Goal: Task Accomplishment & Management: Complete application form

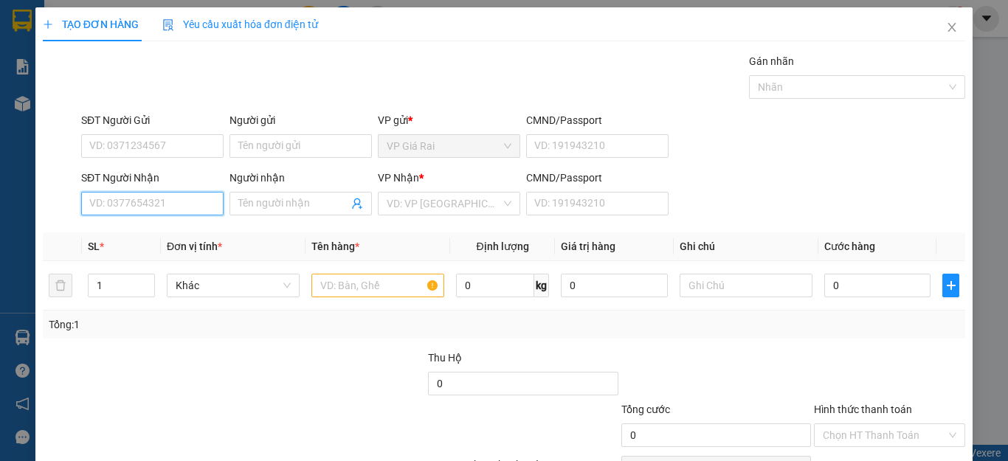
click at [207, 205] on input "SĐT Người Nhận" at bounding box center [152, 204] width 142 height 24
type input "0938225277"
click at [188, 232] on div "0938225277 - phạm bé sáu" at bounding box center [161, 233] width 145 height 16
type input "[PERSON_NAME]"
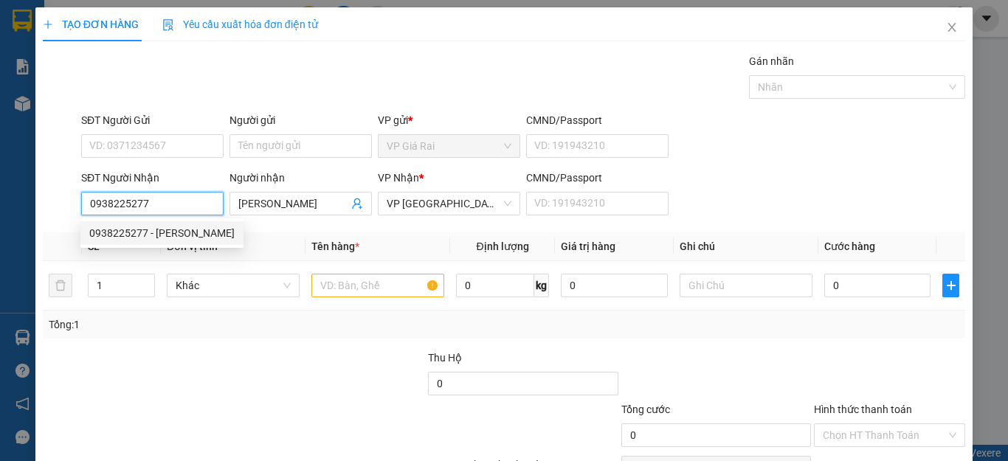
type input "20.000"
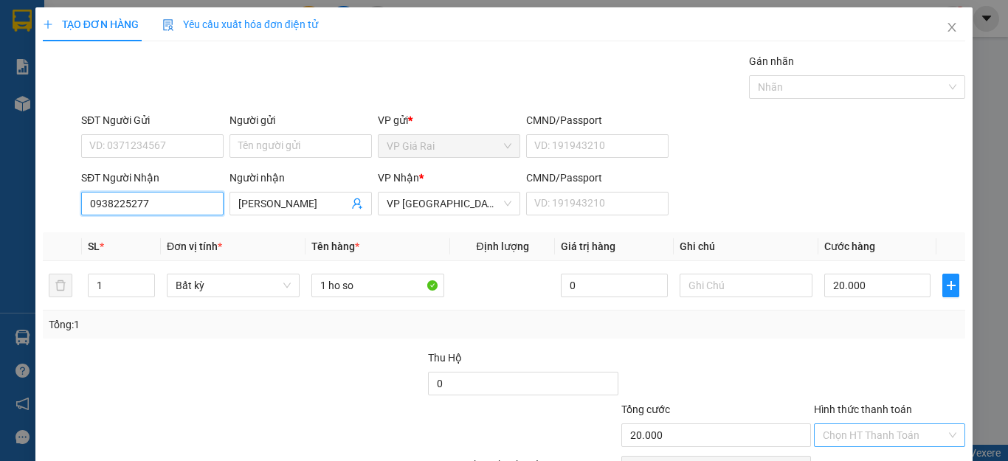
type input "0938225277"
click at [882, 434] on input "Hình thức thanh toán" at bounding box center [884, 435] width 123 height 22
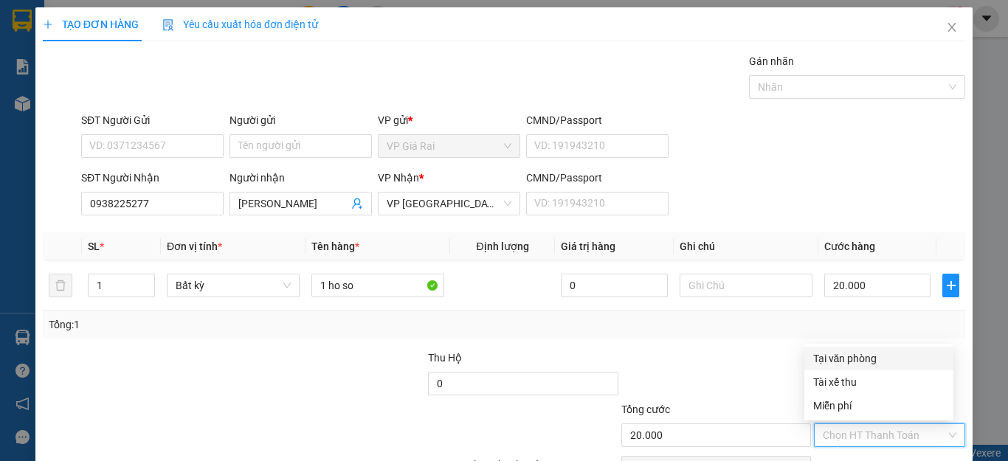
click at [856, 356] on div "Tại văn phòng" at bounding box center [878, 359] width 131 height 16
type input "0"
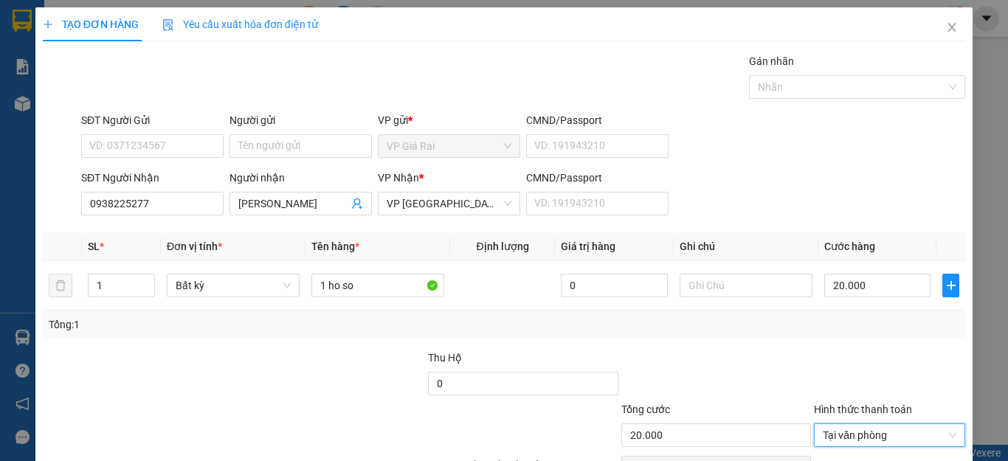
scroll to position [85, 0]
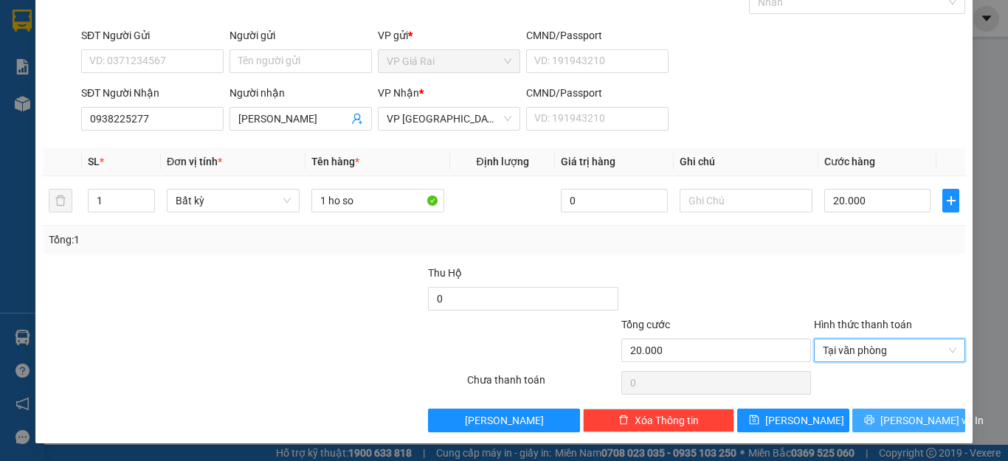
click at [891, 413] on span "[PERSON_NAME] và In" at bounding box center [931, 421] width 103 height 16
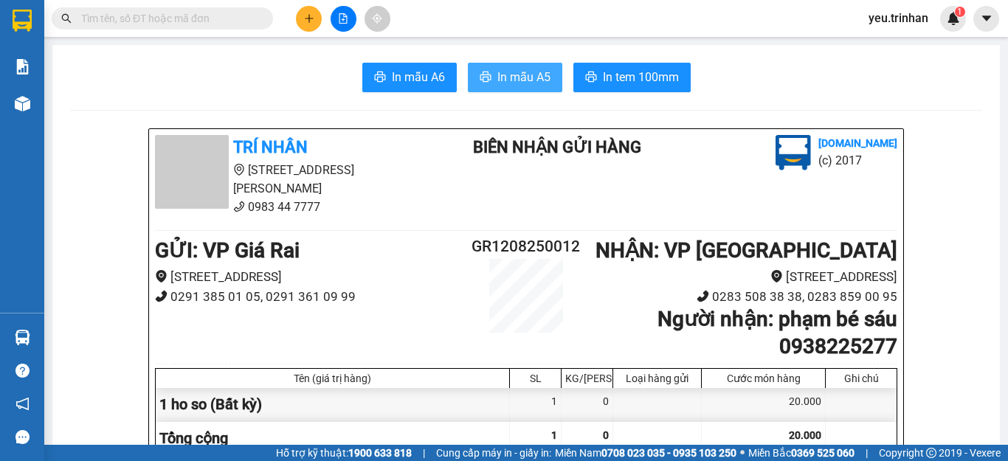
click at [506, 71] on span "In mẫu A5" at bounding box center [523, 77] width 53 height 18
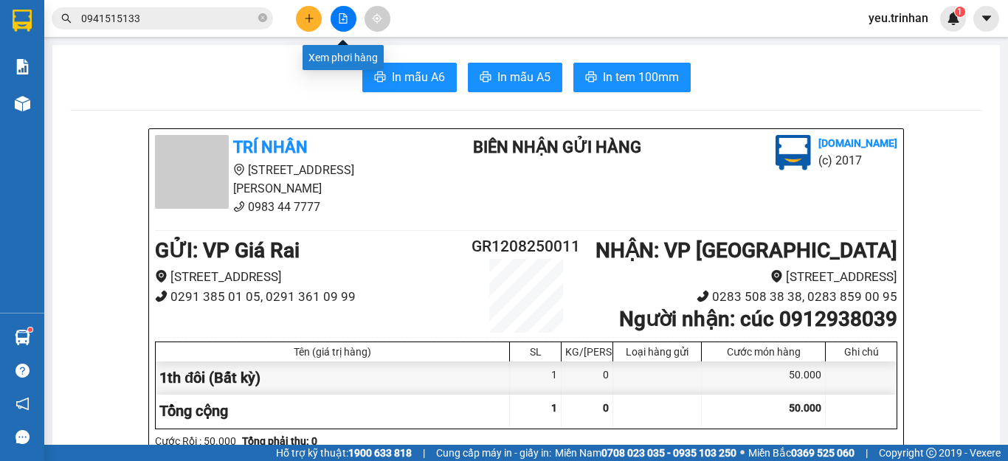
click at [341, 24] on button at bounding box center [344, 19] width 26 height 26
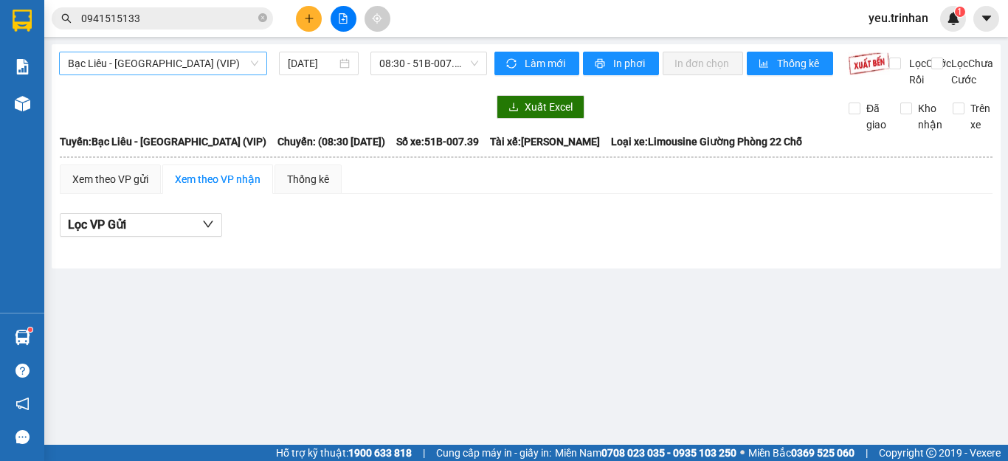
click at [172, 71] on span "Bạc Liêu - [GEOGRAPHIC_DATA] (VIP)" at bounding box center [163, 63] width 190 height 22
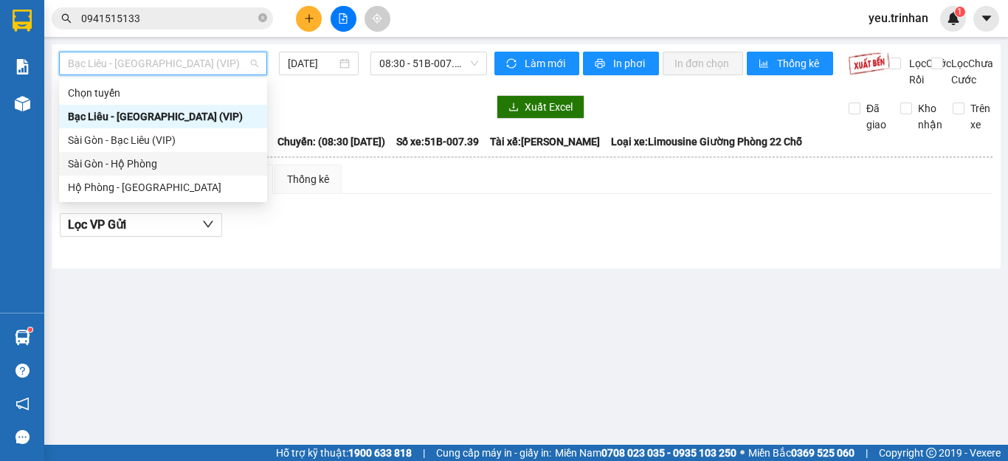
click at [92, 162] on div "Sài Gòn - Hộ Phòng" at bounding box center [163, 164] width 190 height 16
type input "[DATE]"
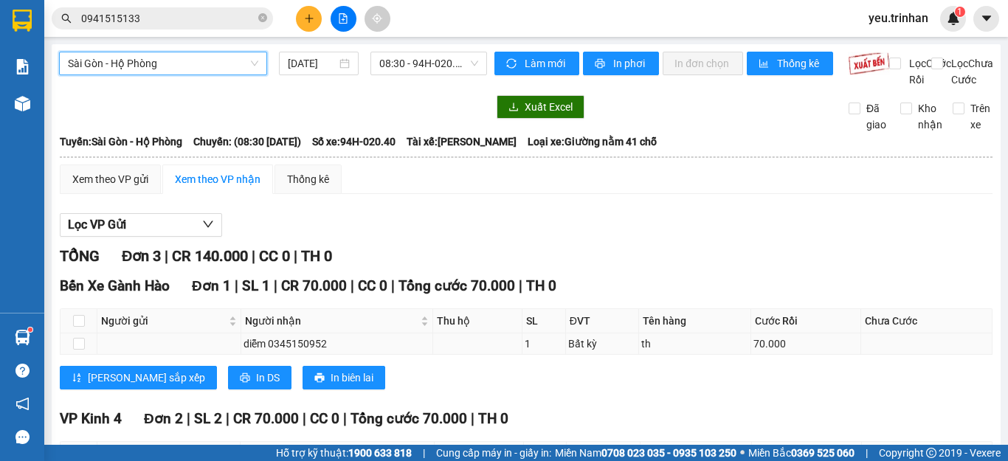
scroll to position [156, 0]
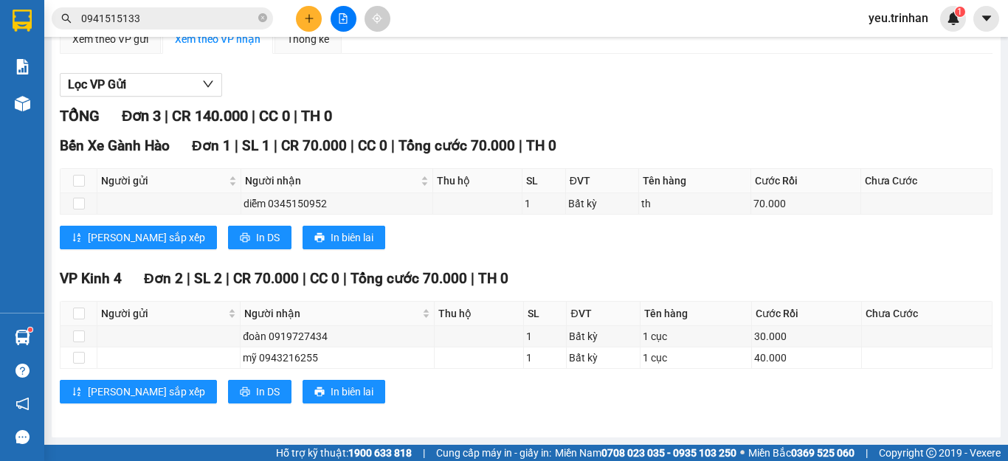
drag, startPoint x: 1007, startPoint y: 311, endPoint x: 1007, endPoint y: 289, distance: 21.4
click at [1007, 289] on main "[GEOGRAPHIC_DATA] - Hộ Phòng [DATE] 08:30 - 94H-020.40 Làm mới In phơi In đơn c…" at bounding box center [504, 222] width 1008 height 445
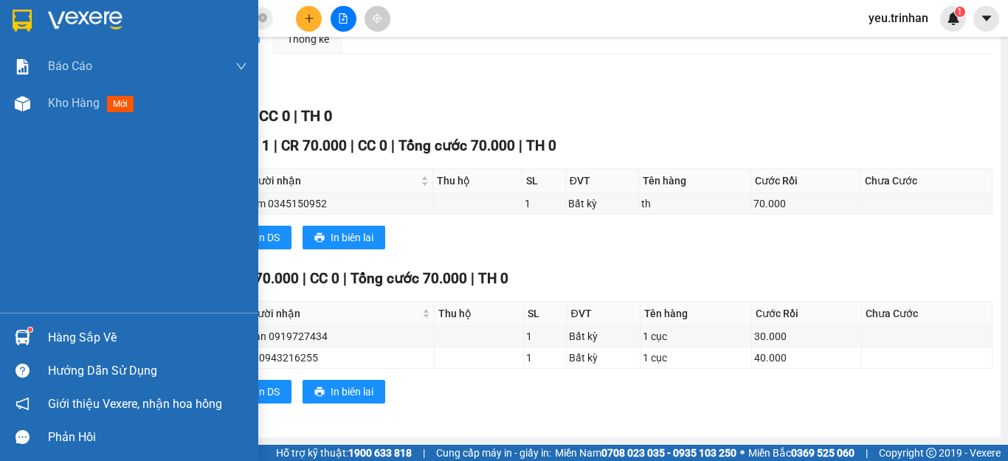
click at [10, 14] on div at bounding box center [23, 20] width 26 height 26
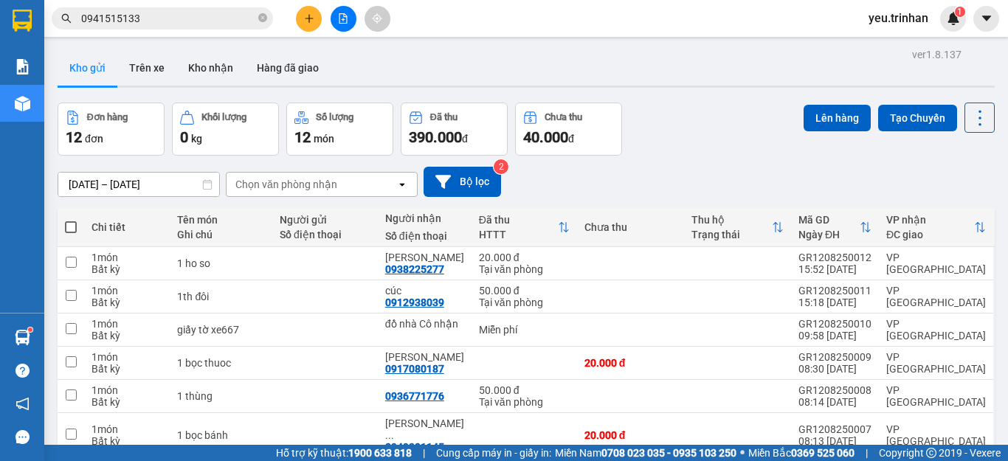
click at [66, 227] on span at bounding box center [71, 227] width 12 height 12
click at [71, 220] on input "checkbox" at bounding box center [71, 220] width 0 height 0
checkbox input "true"
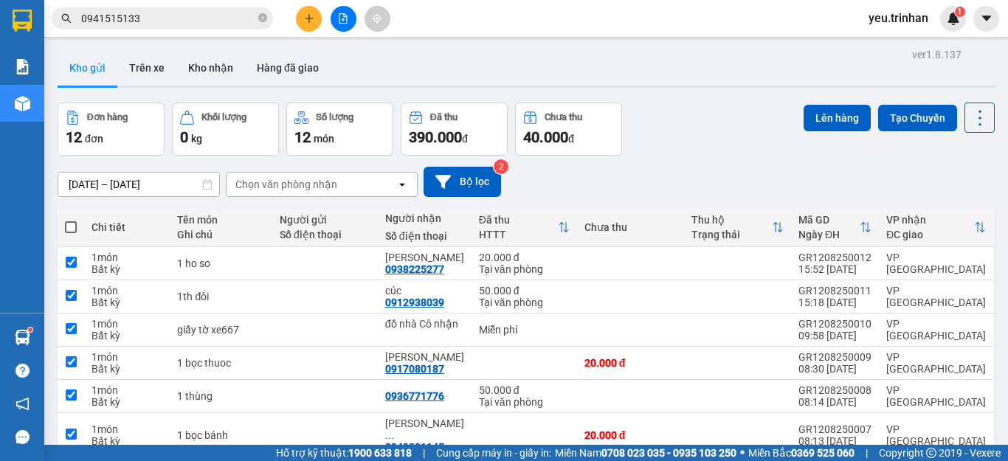
checkbox input "true"
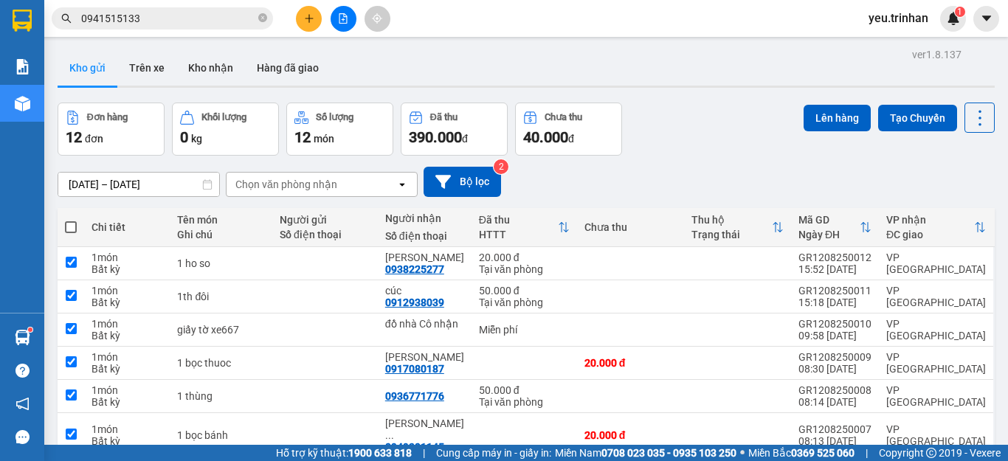
checkbox input "true"
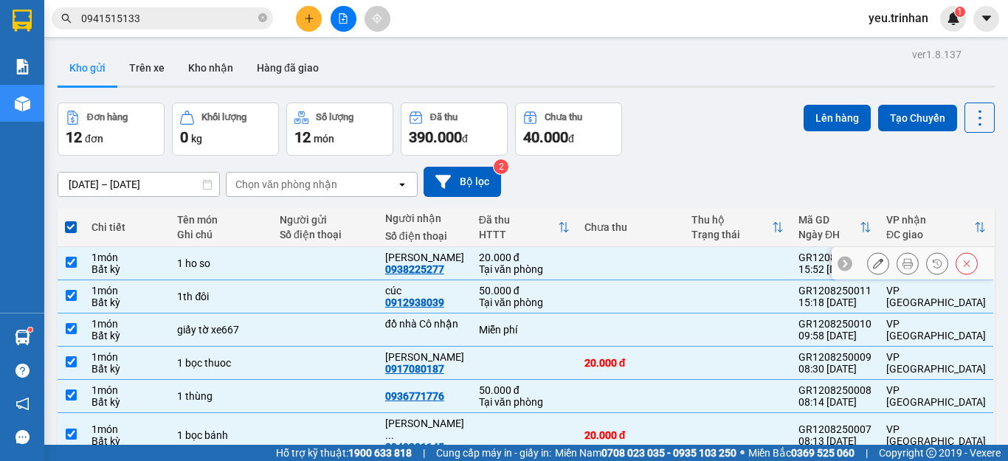
click at [72, 264] on input "checkbox" at bounding box center [71, 262] width 11 height 11
checkbox input "false"
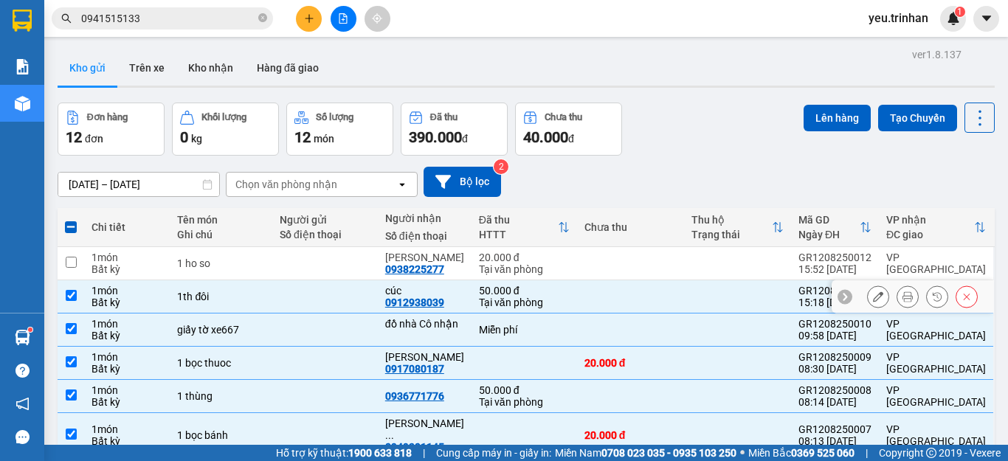
click at [69, 292] on input "checkbox" at bounding box center [71, 295] width 11 height 11
checkbox input "false"
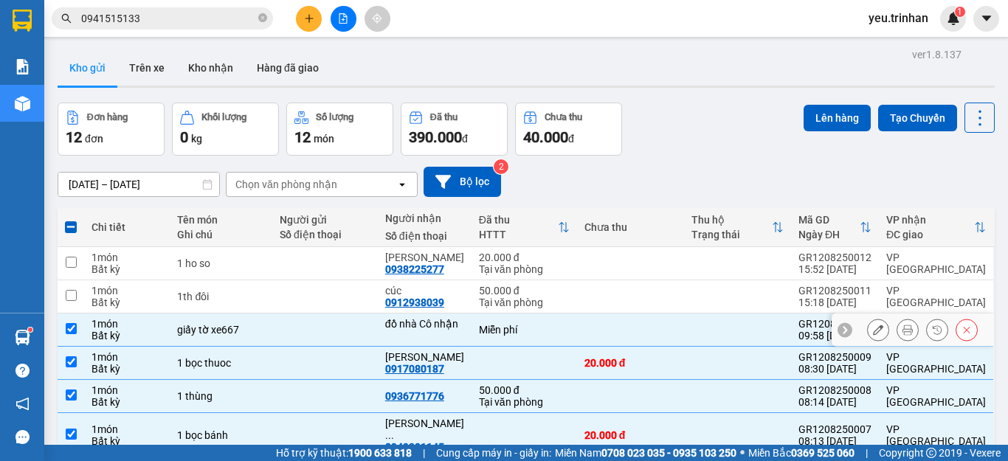
click at [68, 329] on input "checkbox" at bounding box center [71, 328] width 11 height 11
checkbox input "false"
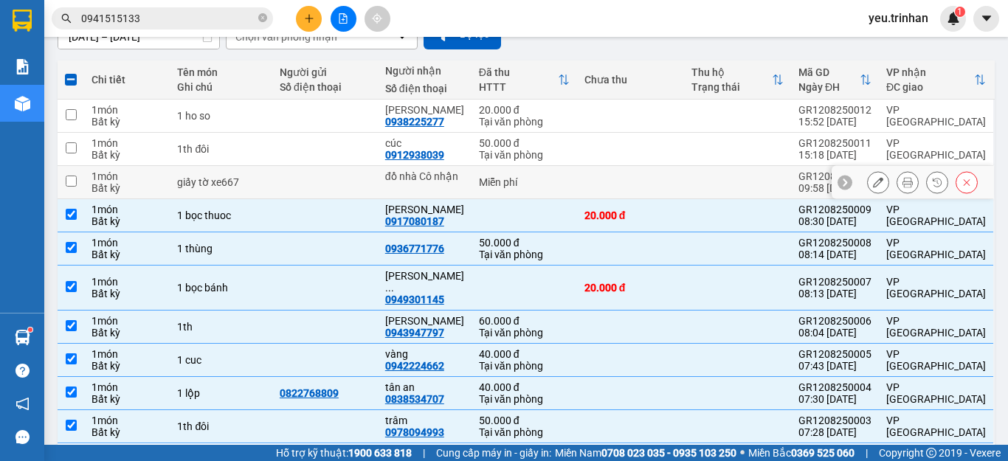
scroll to position [195, 0]
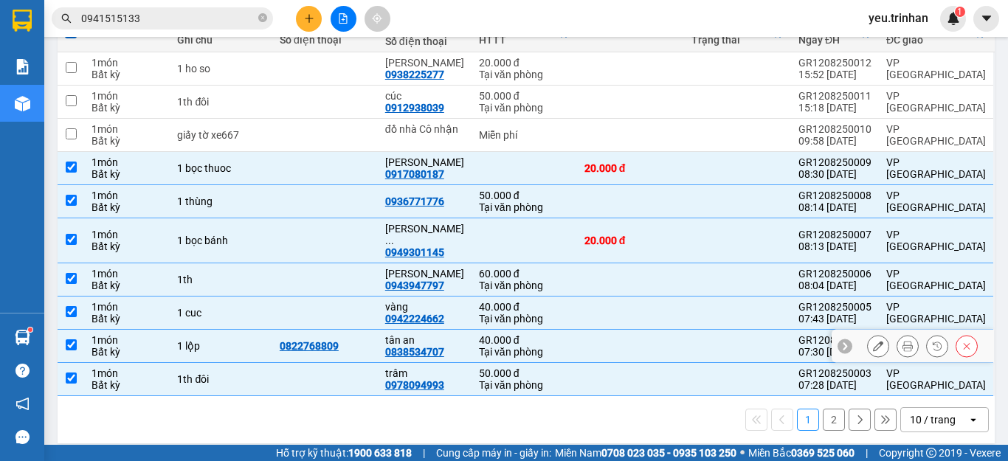
click at [75, 339] on input "checkbox" at bounding box center [71, 344] width 11 height 11
checkbox input "false"
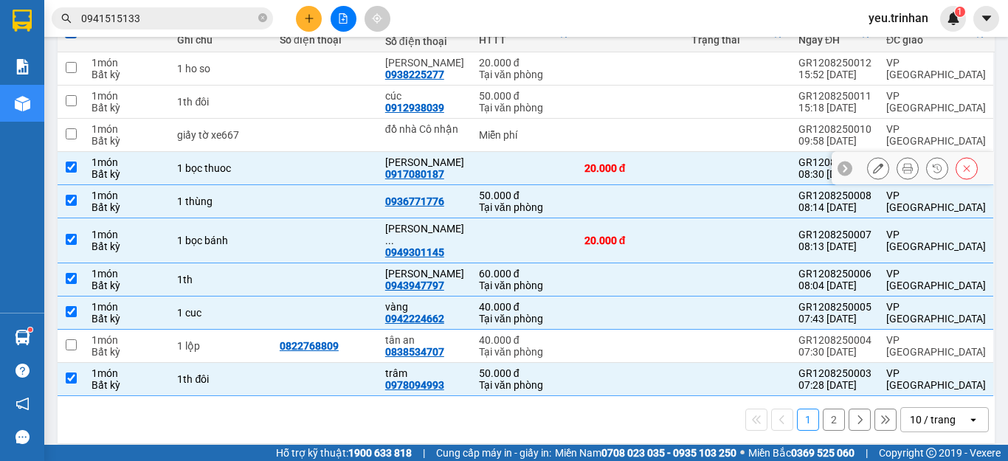
scroll to position [0, 0]
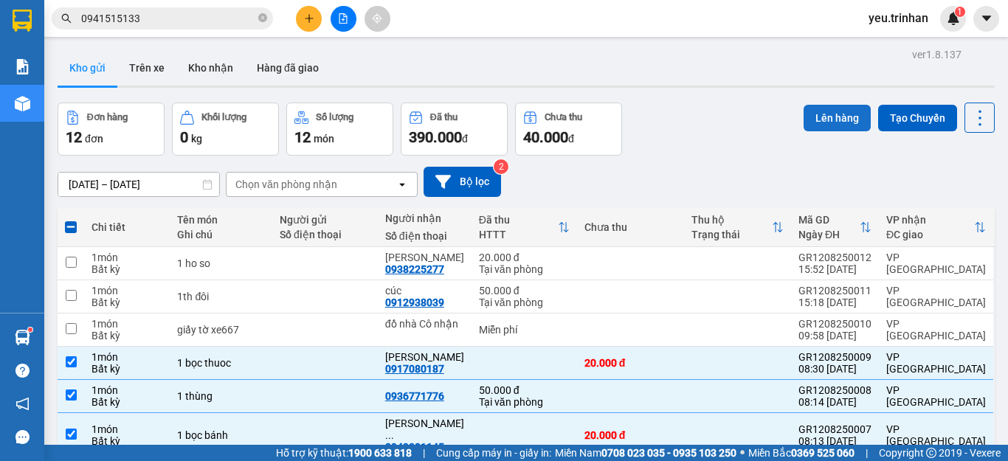
click at [817, 114] on button "Lên hàng" at bounding box center [837, 118] width 67 height 27
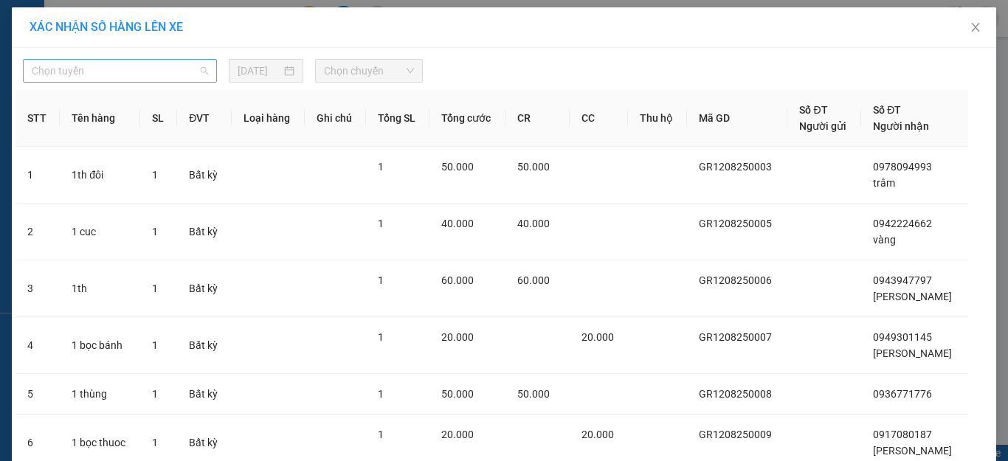
click at [114, 76] on span "Chọn tuyến" at bounding box center [120, 71] width 176 height 22
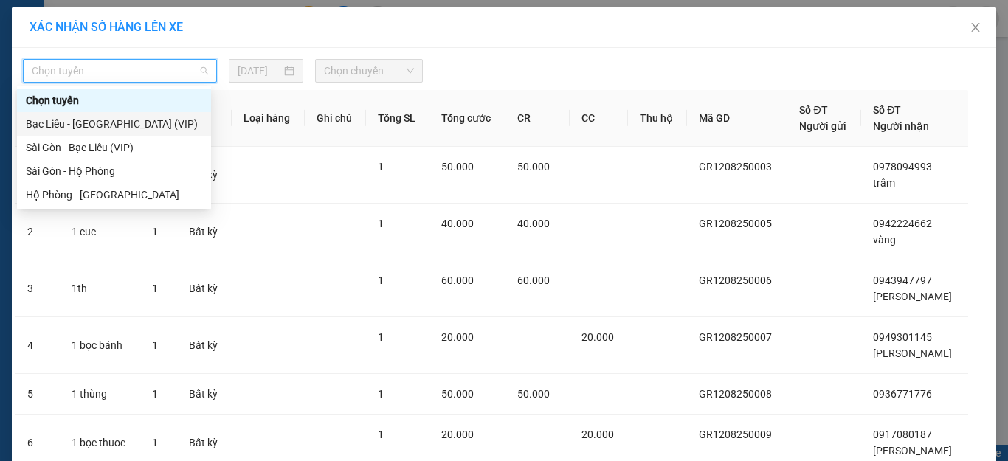
drag, startPoint x: 72, startPoint y: 123, endPoint x: 376, endPoint y: 82, distance: 306.9
click at [80, 123] on div "Bạc Liêu - [GEOGRAPHIC_DATA] (VIP)" at bounding box center [114, 124] width 176 height 16
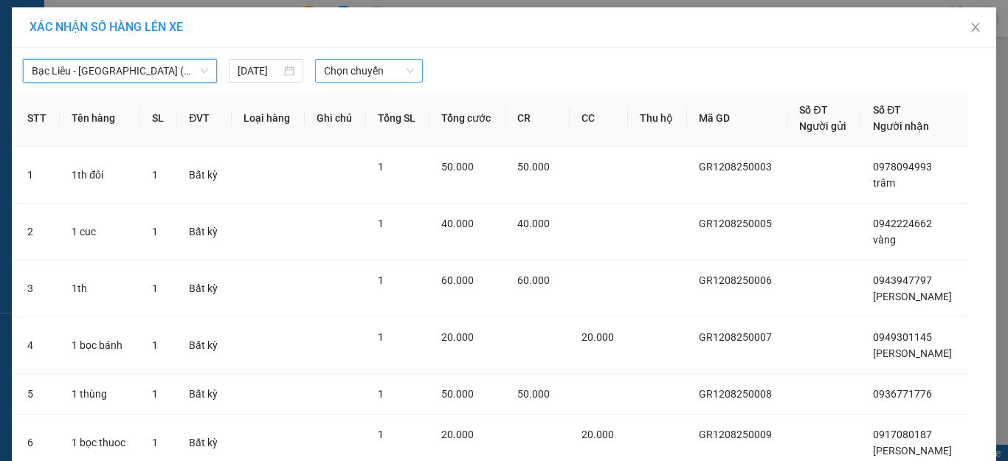
drag, startPoint x: 366, startPoint y: 70, endPoint x: 364, endPoint y: 79, distance: 9.1
click at [365, 70] on span "Chọn chuyến" at bounding box center [369, 71] width 91 height 22
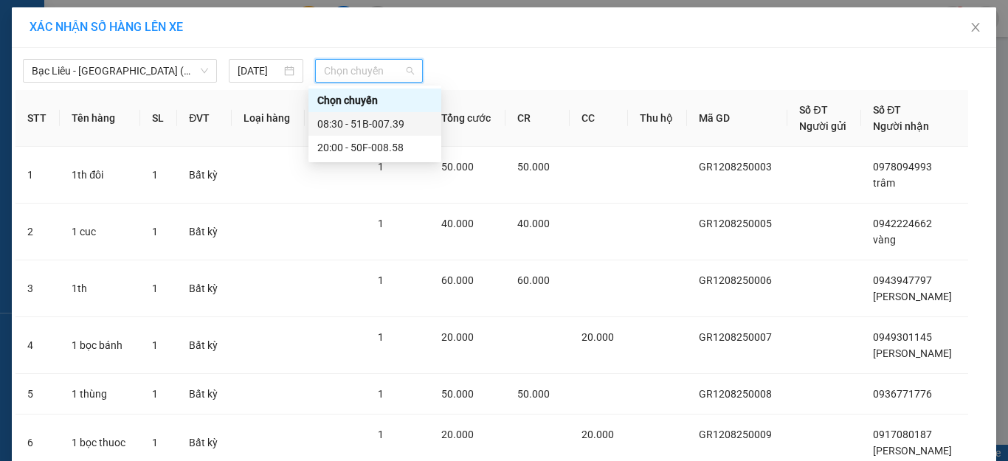
click at [351, 118] on div "08:30 - 51B-007.39" at bounding box center [374, 124] width 115 height 16
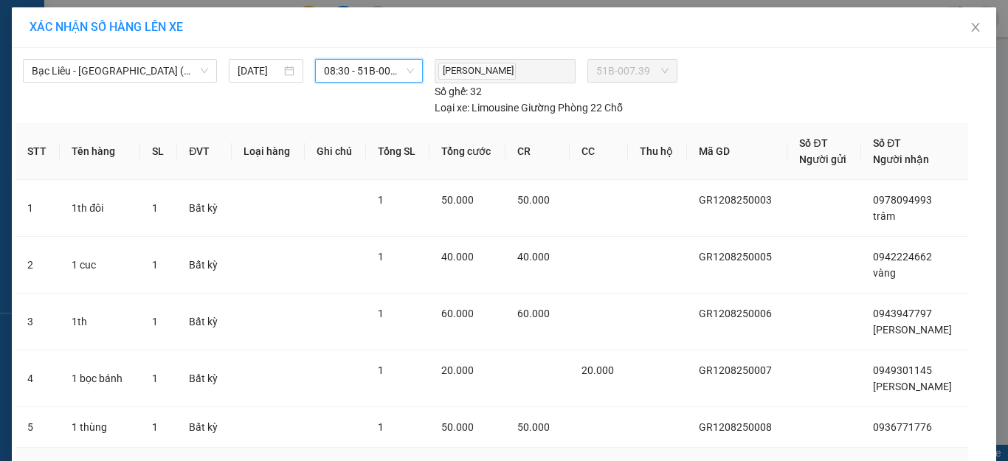
scroll to position [151, 0]
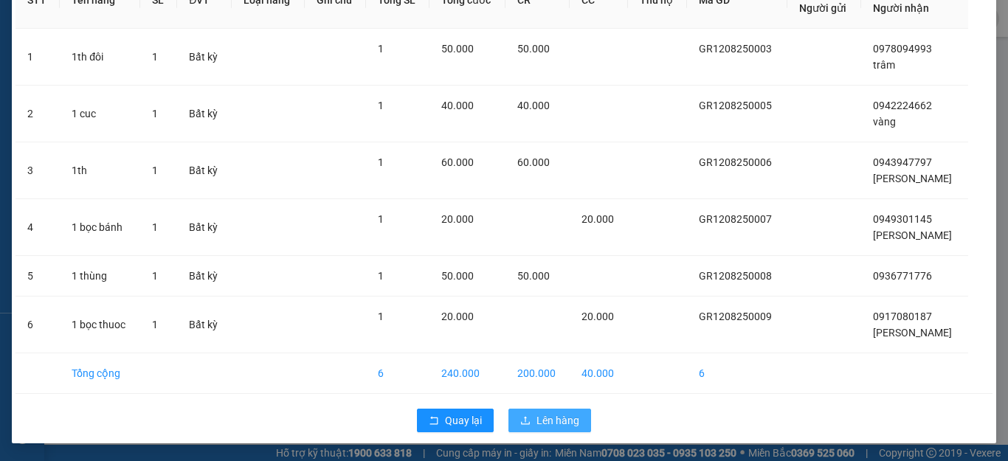
click at [538, 418] on span "Lên hàng" at bounding box center [558, 421] width 43 height 16
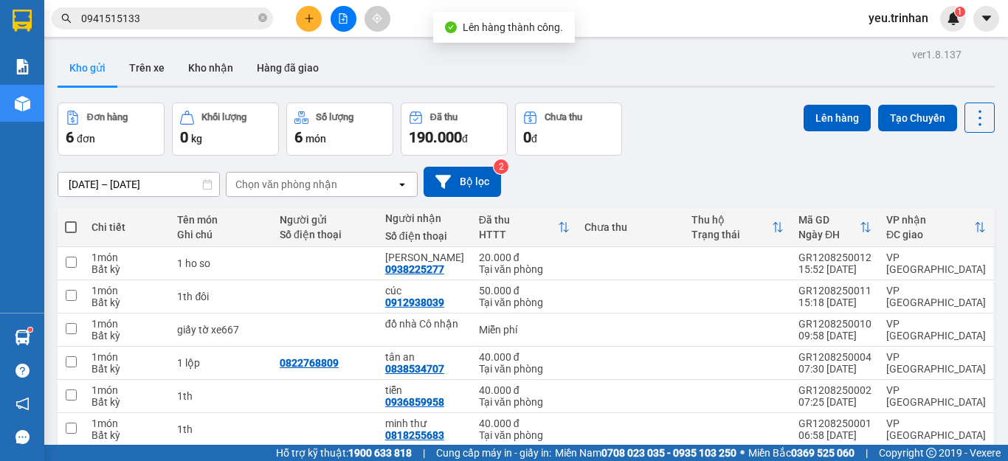
scroll to position [68, 0]
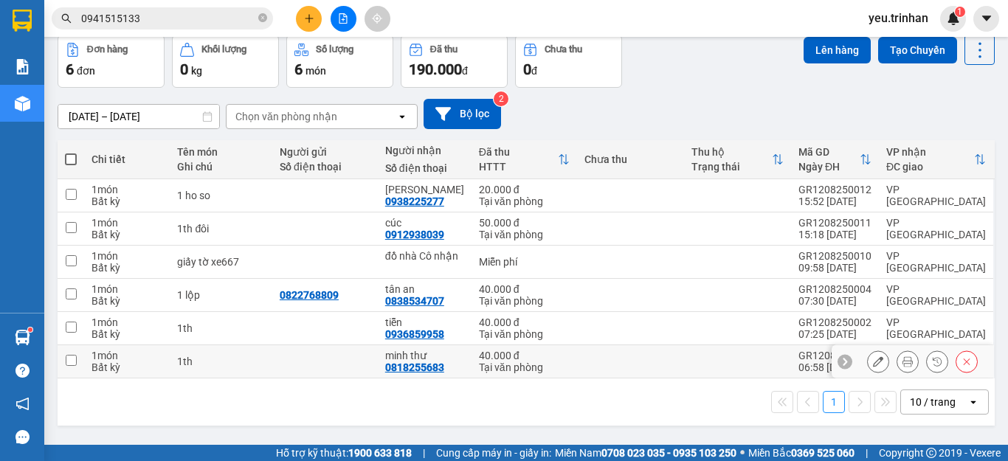
click at [69, 363] on input "checkbox" at bounding box center [71, 360] width 11 height 11
checkbox input "true"
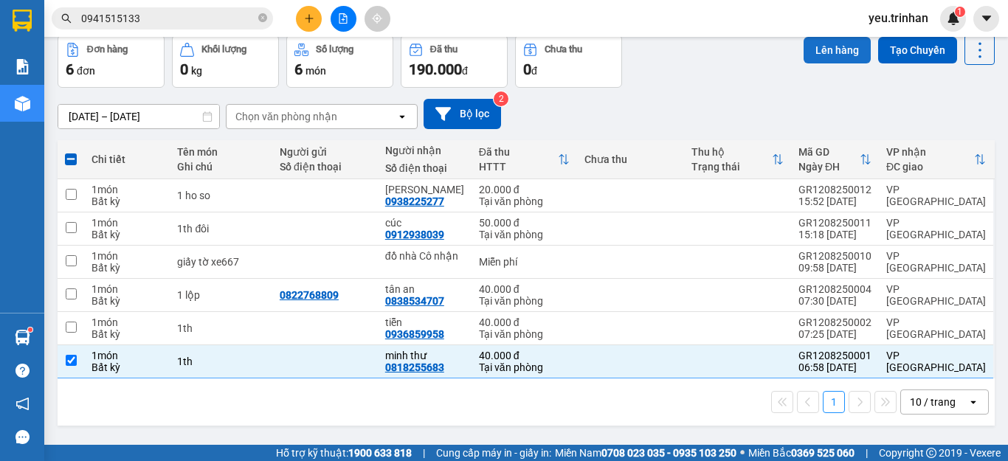
click at [823, 43] on button "Lên hàng" at bounding box center [837, 50] width 67 height 27
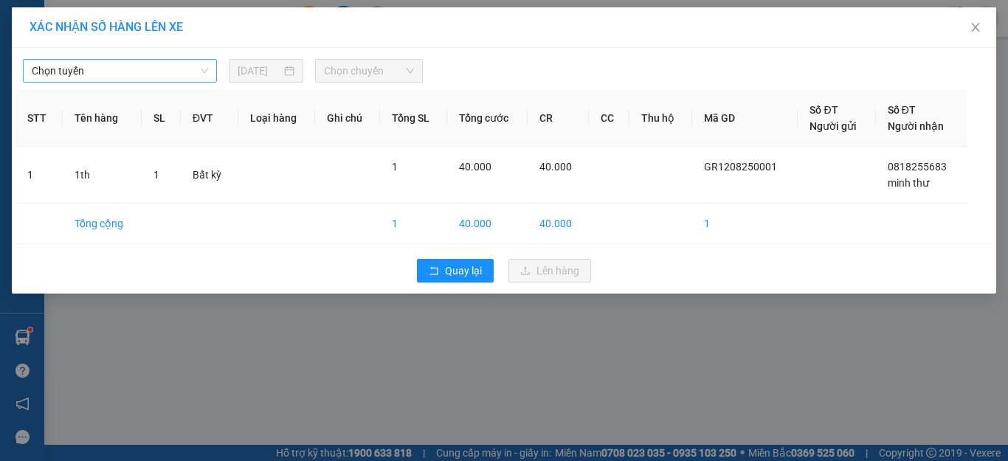
click at [83, 70] on span "Chọn tuyến" at bounding box center [120, 71] width 176 height 22
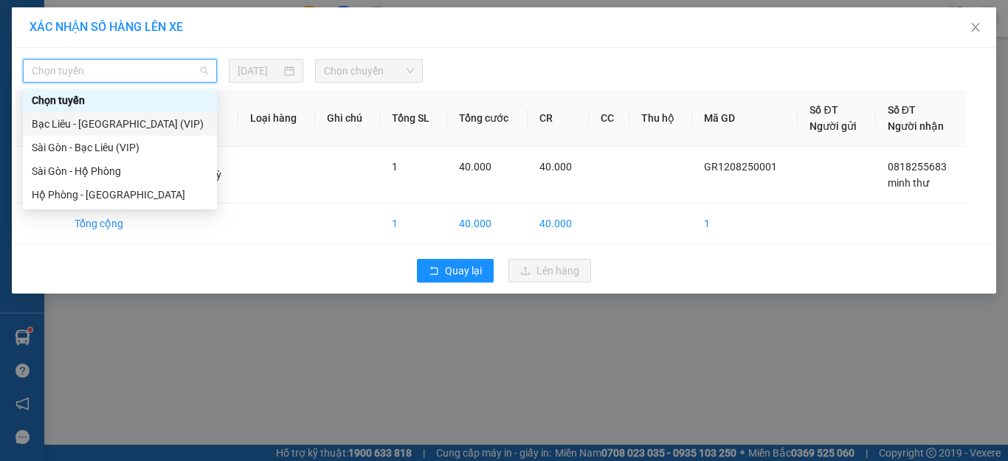
drag, startPoint x: 77, startPoint y: 123, endPoint x: 267, endPoint y: 94, distance: 192.0
click at [80, 122] on div "Bạc Liêu - [GEOGRAPHIC_DATA] (VIP)" at bounding box center [120, 124] width 176 height 16
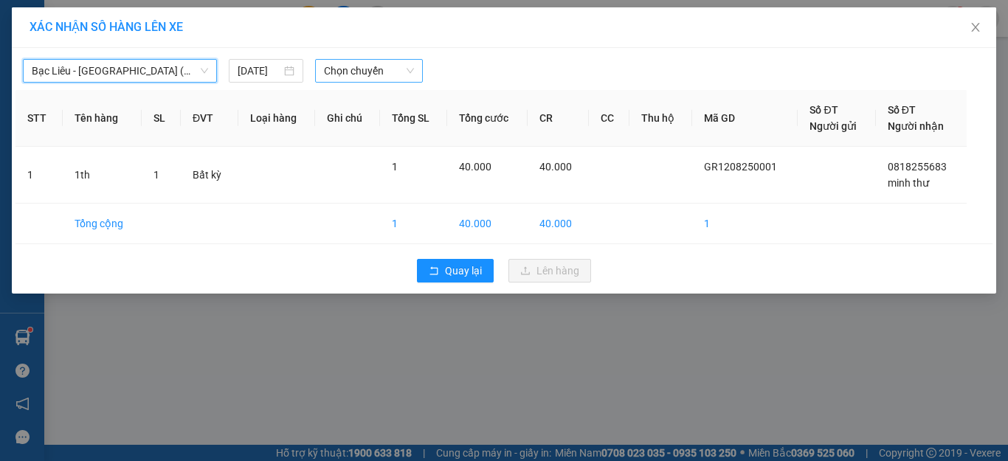
click at [346, 80] on span "Chọn chuyến" at bounding box center [369, 71] width 91 height 22
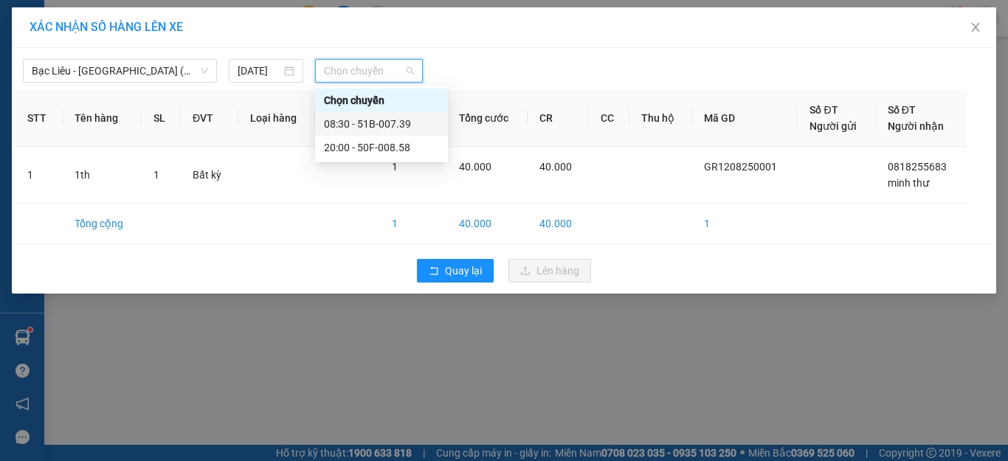
drag, startPoint x: 339, startPoint y: 115, endPoint x: 382, endPoint y: 145, distance: 53.0
click at [340, 117] on div "08:30 - 51B-007.39" at bounding box center [381, 124] width 133 height 24
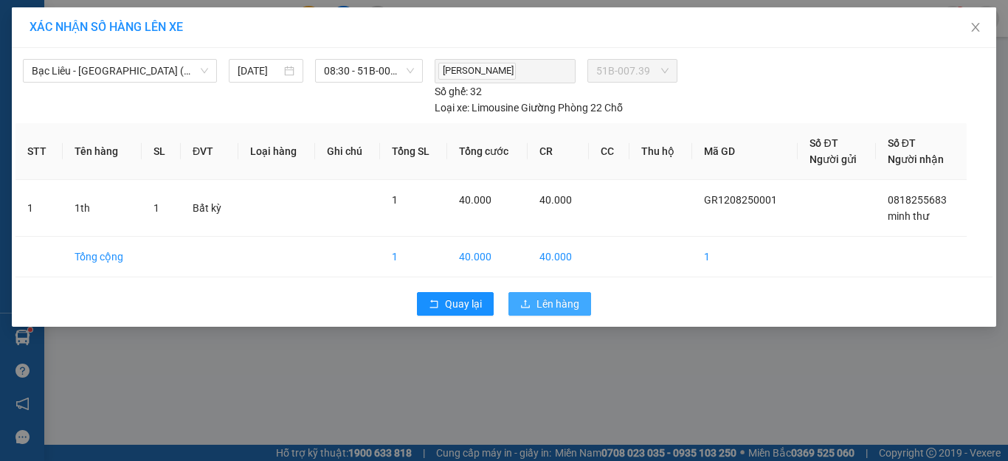
click at [541, 305] on span "Lên hàng" at bounding box center [558, 304] width 43 height 16
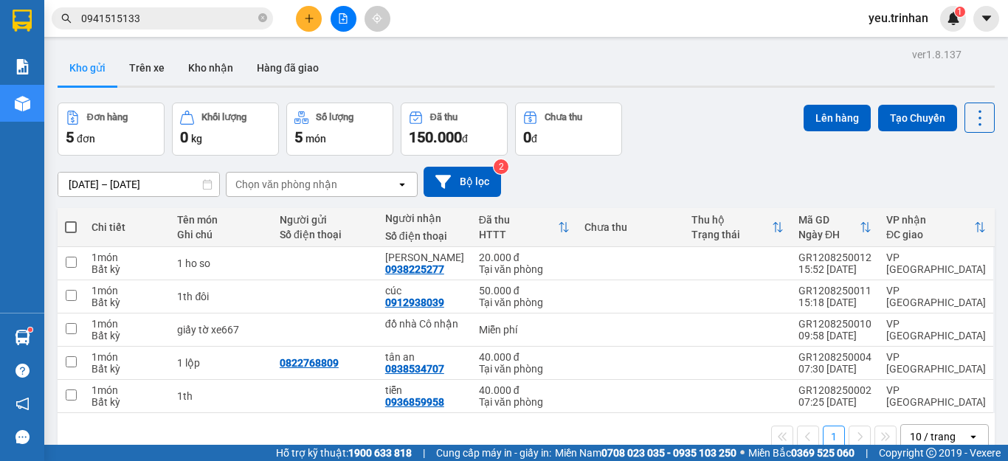
click at [312, 10] on button at bounding box center [309, 19] width 26 height 26
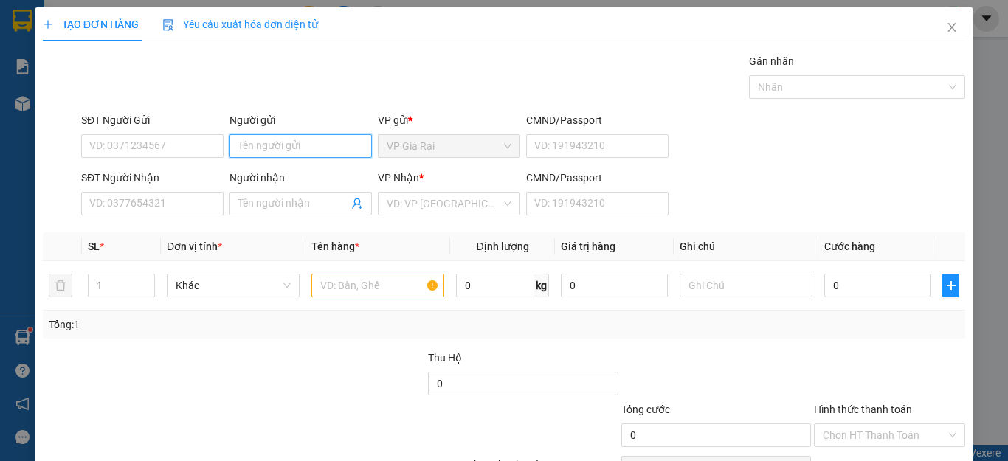
click at [266, 145] on input "Người gửi" at bounding box center [301, 146] width 142 height 24
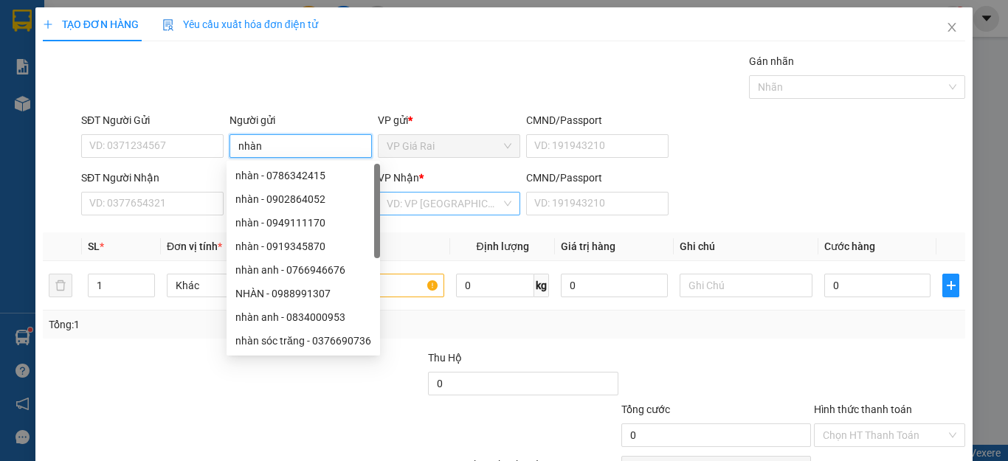
type input "nhàn"
click at [468, 209] on input "search" at bounding box center [444, 204] width 114 height 22
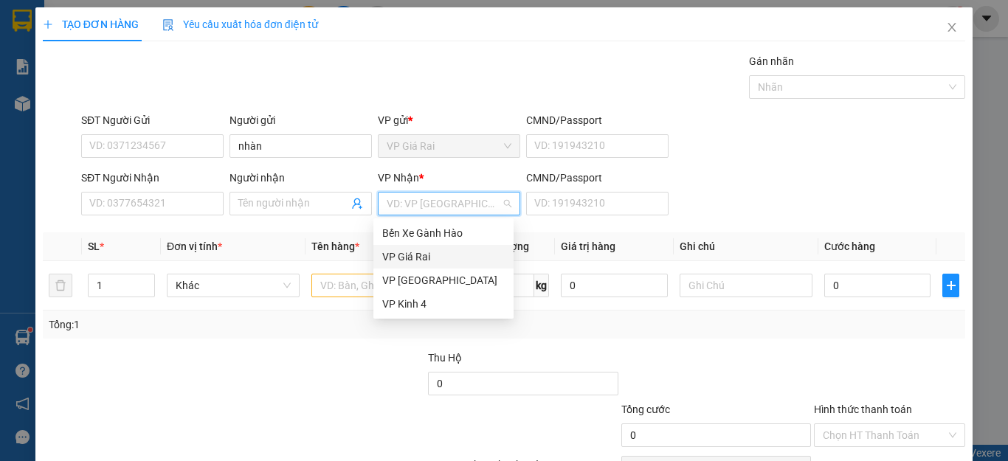
drag, startPoint x: 418, startPoint y: 263, endPoint x: 402, endPoint y: 253, distance: 18.6
click at [417, 263] on div "VP Giá Rai" at bounding box center [443, 257] width 123 height 16
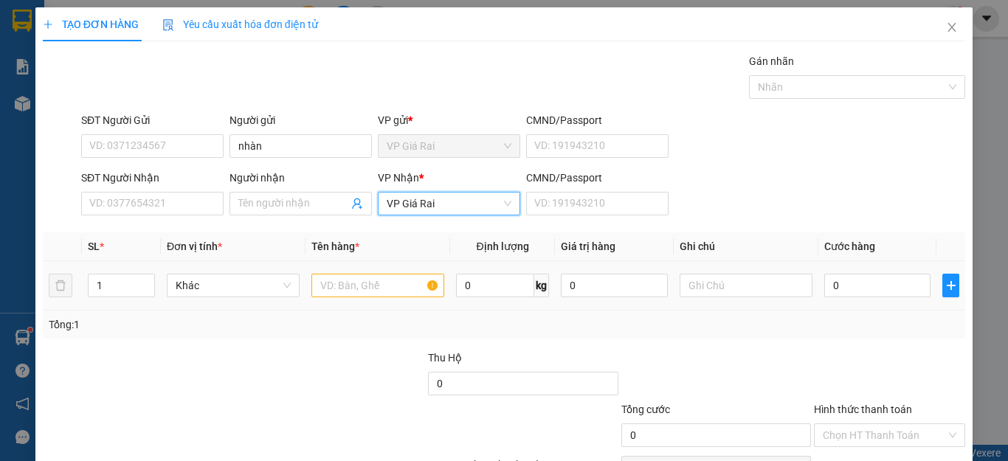
drag, startPoint x: 444, startPoint y: 206, endPoint x: 425, endPoint y: 286, distance: 81.8
click at [444, 224] on div "Transit Pickup Surcharge Ids Transit Deliver Surcharge Ids Transit Deliver Surc…" at bounding box center [504, 285] width 923 height 464
click at [415, 207] on span "VP Giá Rai" at bounding box center [449, 204] width 125 height 22
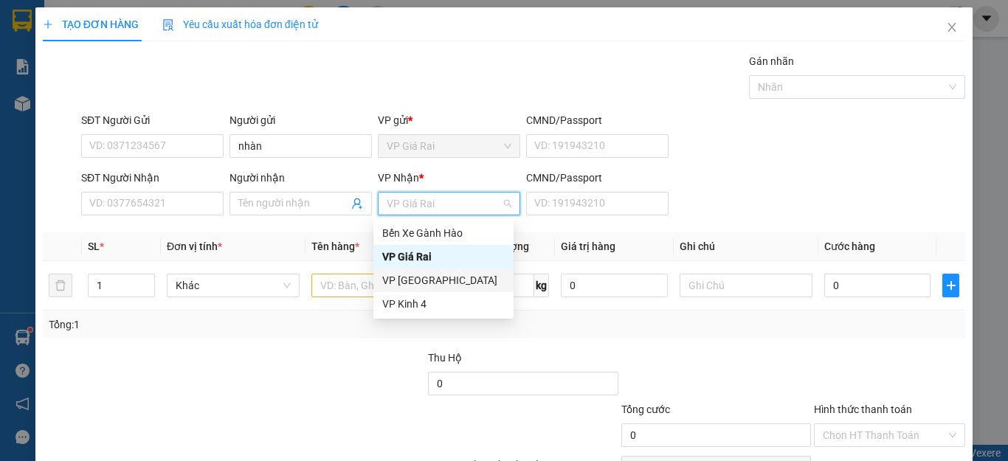
click at [401, 283] on div "VP [GEOGRAPHIC_DATA]" at bounding box center [443, 280] width 123 height 16
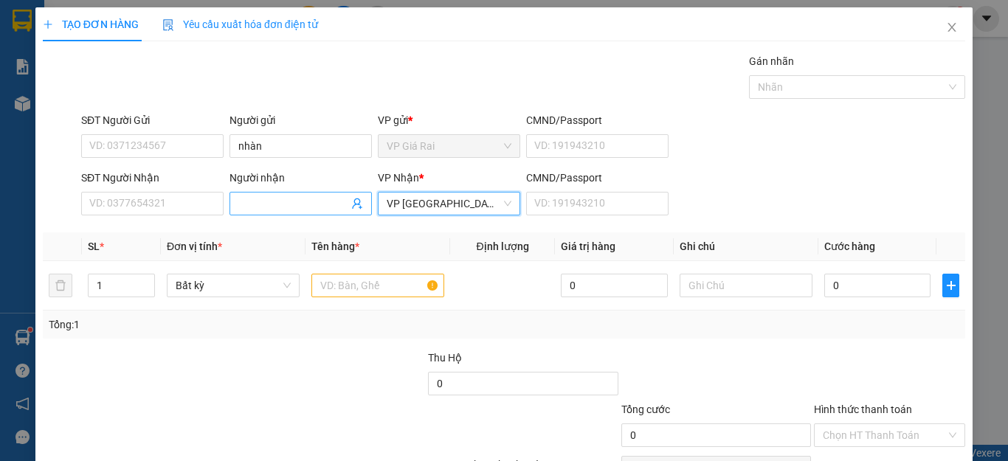
click at [272, 199] on input "Người nhận" at bounding box center [293, 204] width 110 height 16
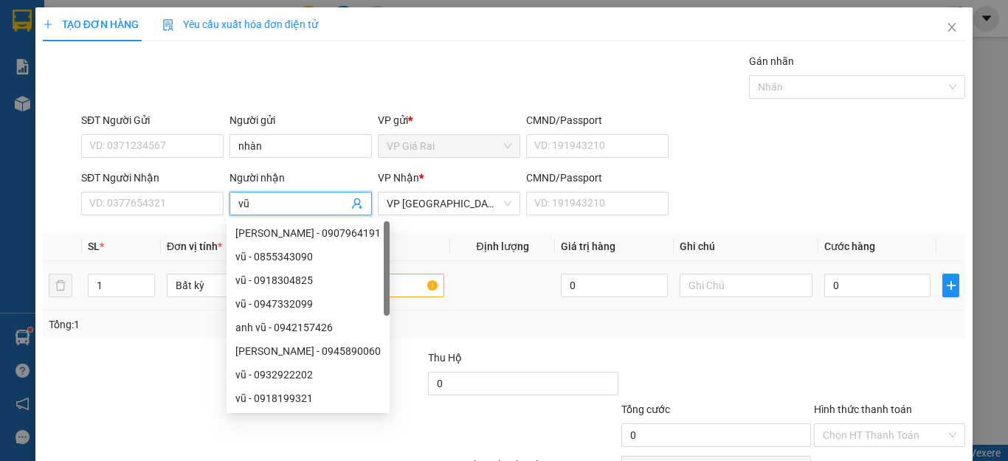
type input "vũ"
click at [408, 265] on td at bounding box center [378, 285] width 145 height 49
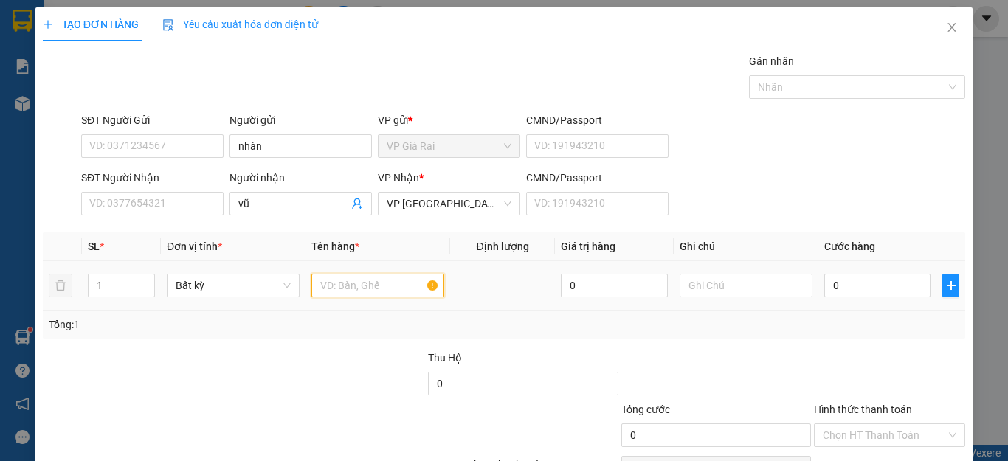
click at [404, 286] on input "text" at bounding box center [377, 286] width 133 height 24
type input "1th"
click at [826, 280] on input "0" at bounding box center [877, 286] width 106 height 24
type input "5"
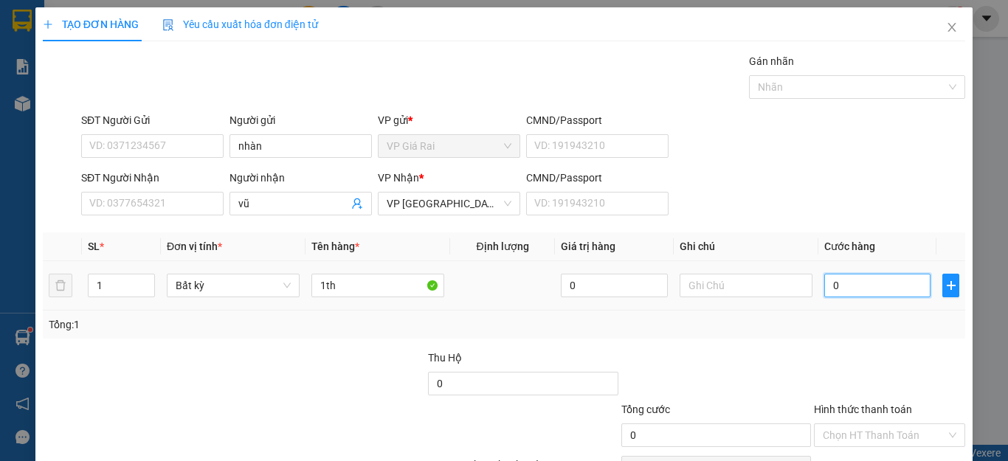
type input "5"
type input "50"
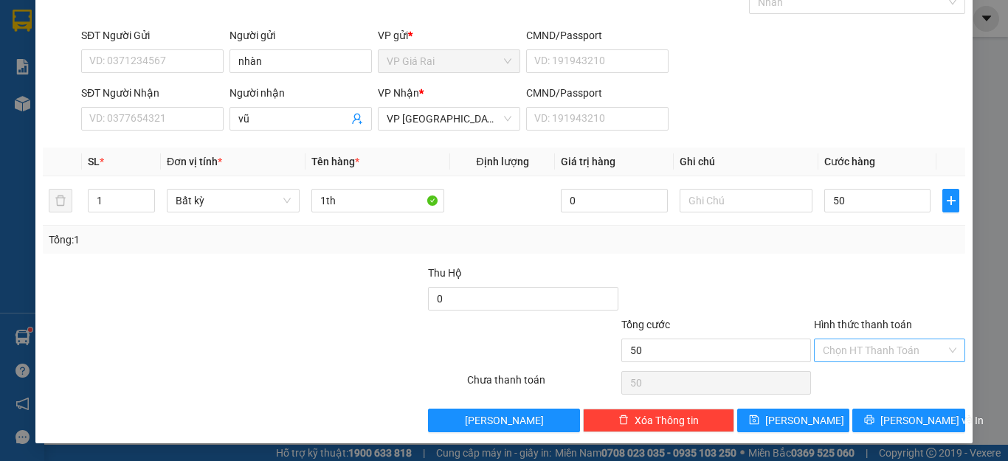
type input "50.000"
click at [848, 353] on input "Hình thức thanh toán" at bounding box center [884, 350] width 123 height 22
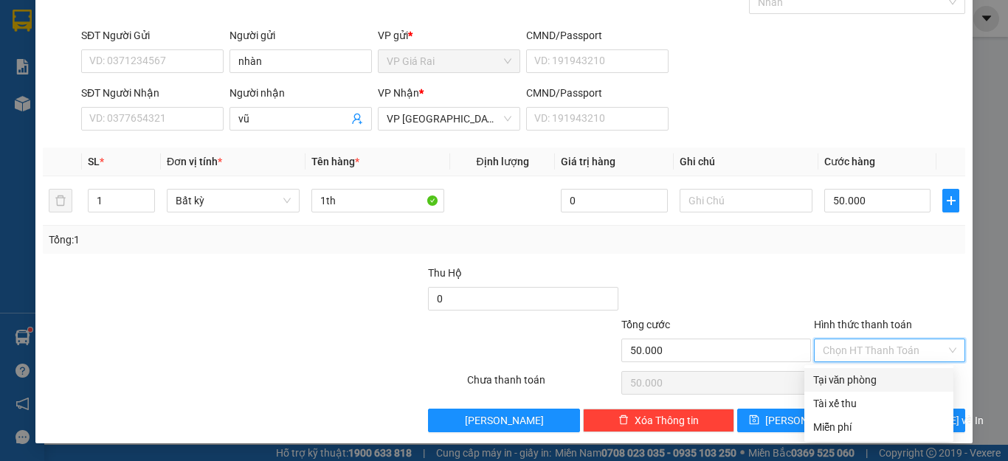
click at [848, 373] on div "Tại văn phòng" at bounding box center [878, 380] width 131 height 16
type input "0"
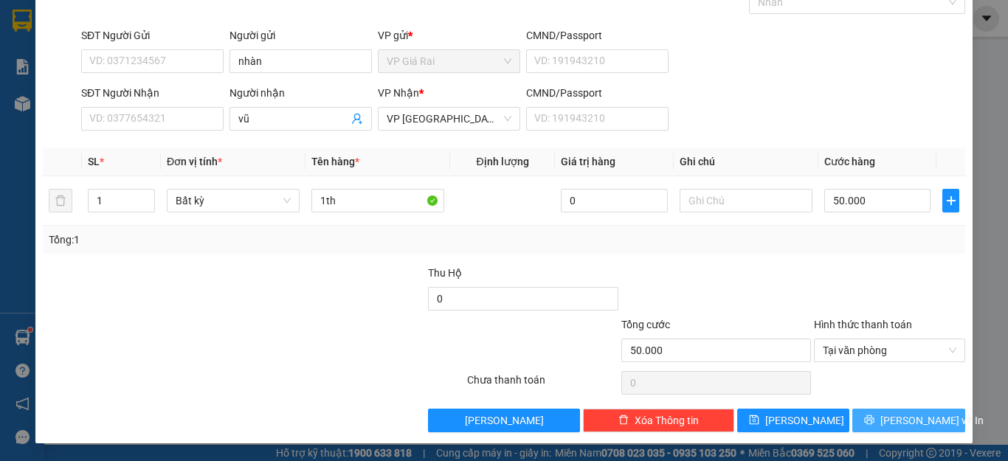
click at [875, 418] on icon "printer" at bounding box center [869, 420] width 10 height 10
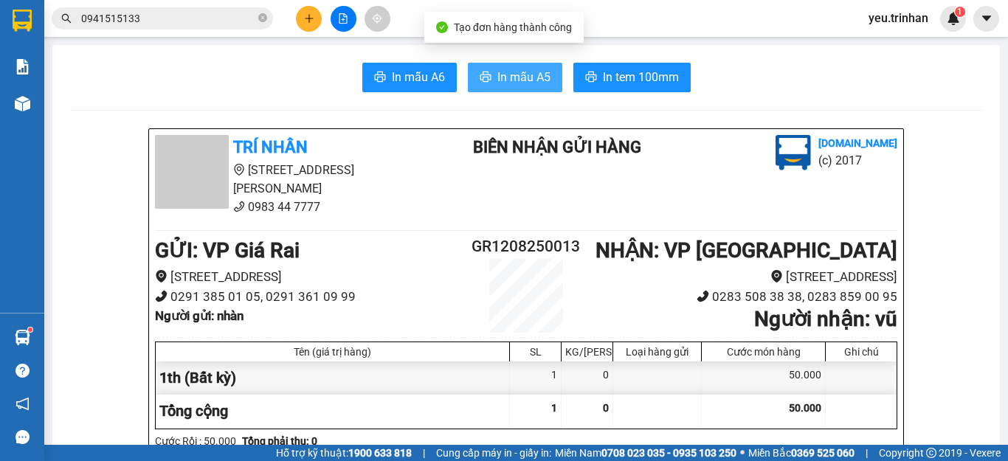
click at [505, 80] on span "In mẫu A5" at bounding box center [523, 77] width 53 height 18
